Goal: Information Seeking & Learning: Find specific page/section

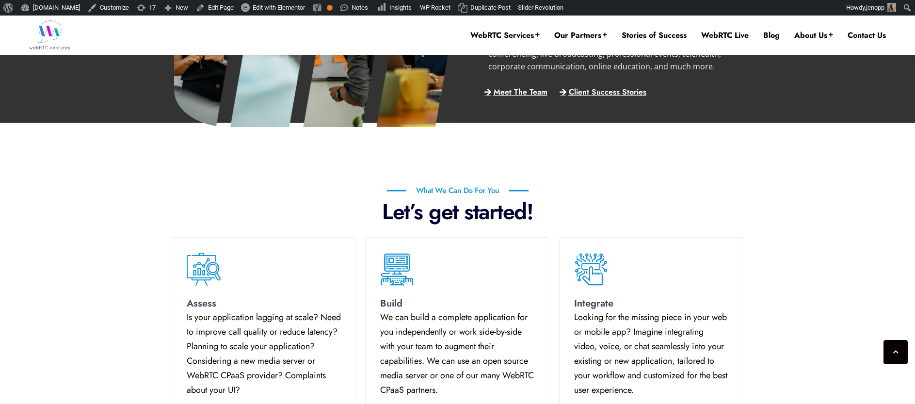
scroll to position [532, 0]
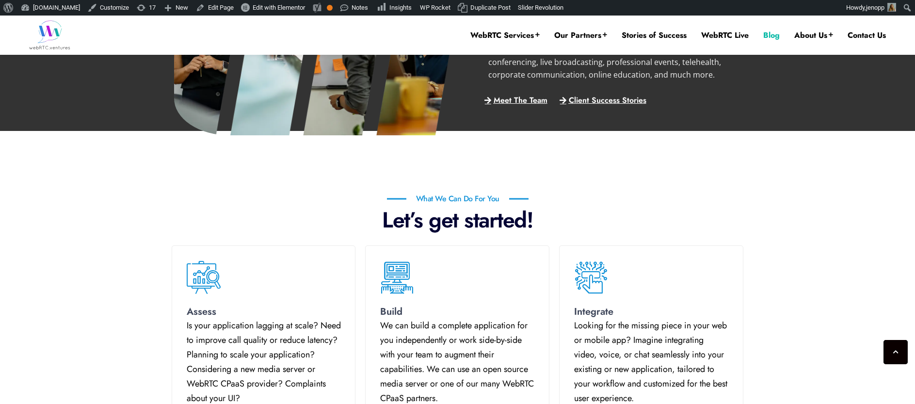
click at [766, 33] on link "Blog" at bounding box center [771, 35] width 16 height 11
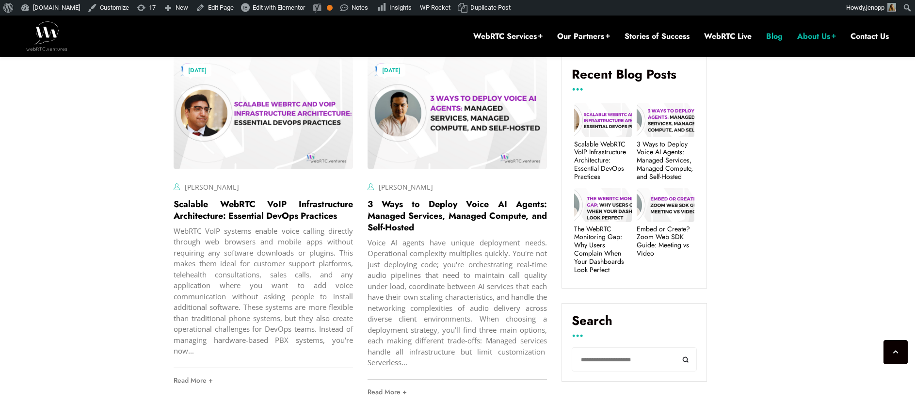
scroll to position [352, 0]
click at [588, 362] on input "Search" at bounding box center [634, 358] width 125 height 25
type input "**********"
click at [675, 346] on button "Search" at bounding box center [686, 358] width 22 height 25
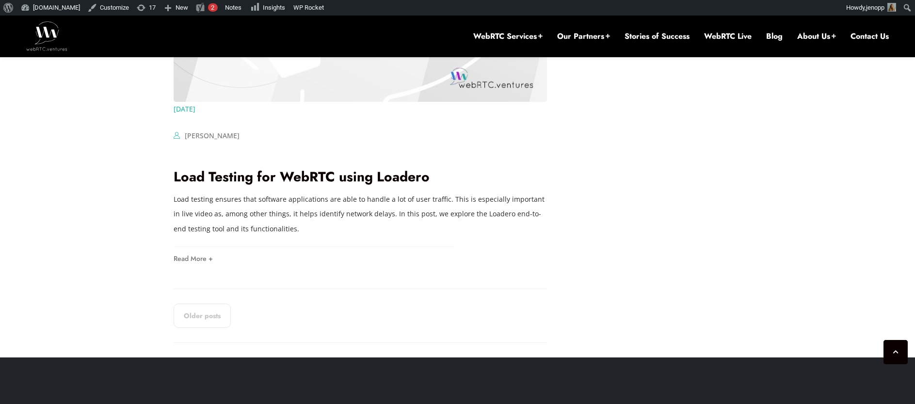
scroll to position [2135, 0]
